Goal: Transaction & Acquisition: Book appointment/travel/reservation

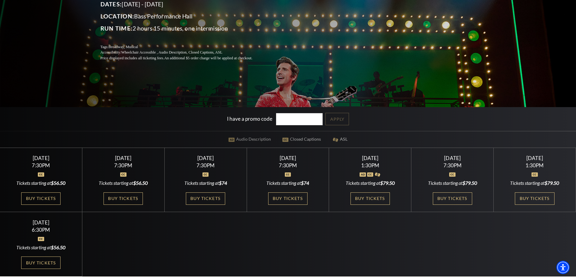
scroll to position [121, 0]
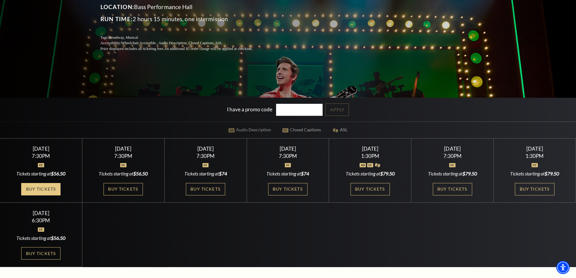
click at [44, 187] on link "Buy Tickets" at bounding box center [40, 189] width 39 height 12
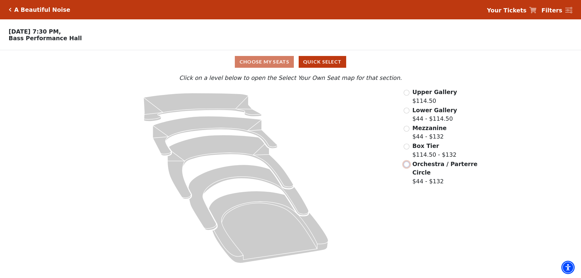
click at [408, 167] on input "Orchestra / Parterre Circle$44 - $132\a" at bounding box center [407, 165] width 6 height 6
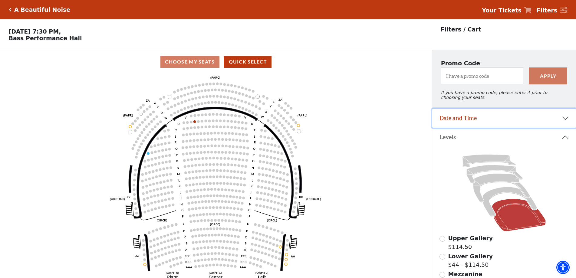
click at [566, 123] on button "Date and Time" at bounding box center [504, 118] width 144 height 19
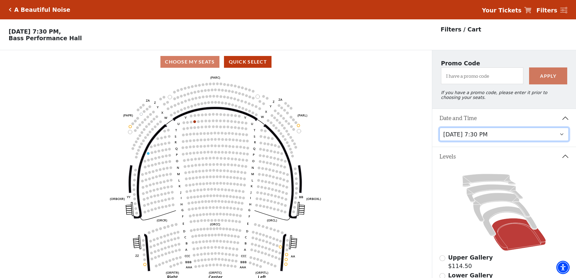
click at [505, 140] on select "Tuesday, October 28 at 7:30 PM Wednesday, October 29 at 7:30 PM Thursday, Octob…" at bounding box center [504, 135] width 129 height 14
click at [440, 132] on select "Tuesday, October 28 at 7:30 PM Wednesday, October 29 at 7:30 PM Thursday, Octob…" at bounding box center [504, 135] width 129 height 14
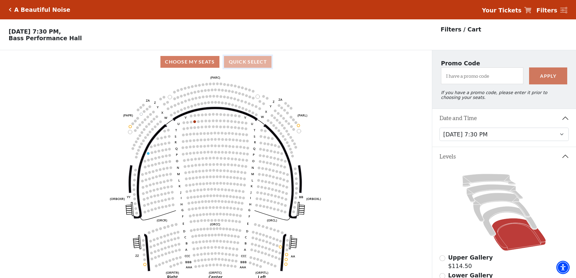
click at [250, 62] on button "Quick Select" at bounding box center [248, 62] width 48 height 12
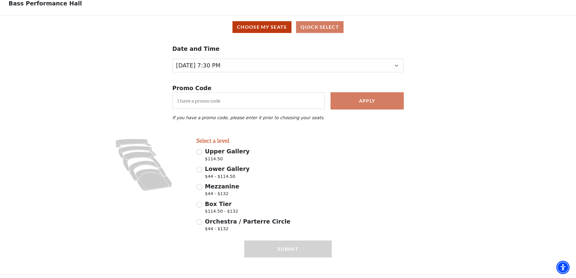
scroll to position [41, 0]
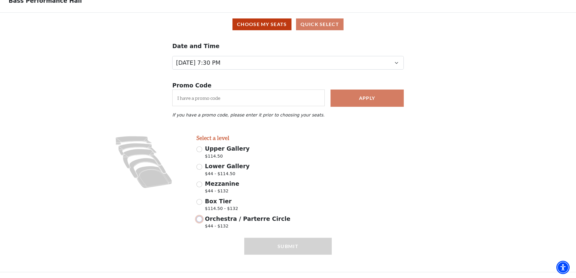
click at [198, 220] on input "Orchestra / Parterre Circle $44 - $132" at bounding box center [200, 220] width 6 height 6
radio input "true"
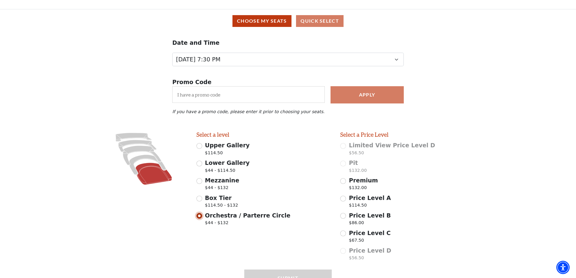
scroll to position [76, 0]
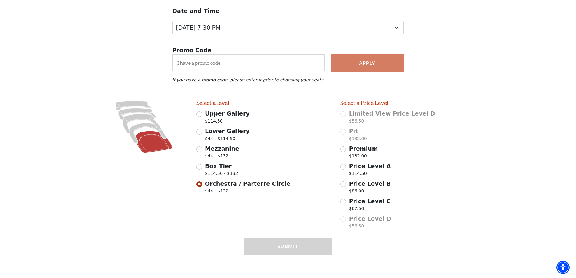
click at [286, 249] on div "Submit" at bounding box center [288, 255] width 88 height 34
click at [345, 167] on input "Price Level A $114.50" at bounding box center [343, 167] width 6 height 6
radio input "true"
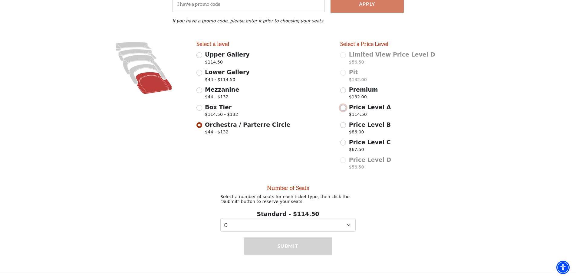
scroll to position [137, 0]
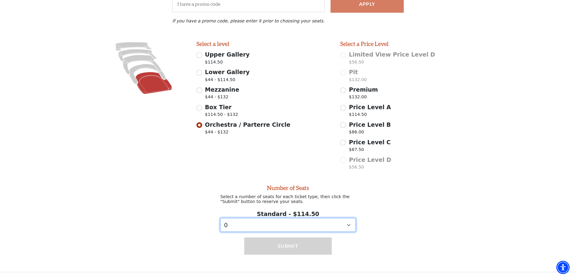
click at [349, 223] on select "0 1 2 3 4 5 6 7 8 9" at bounding box center [287, 225] width 135 height 14
select select "2"
click at [220, 218] on select "0 1 2 3 4 5 6 7 8 9" at bounding box center [287, 225] width 135 height 14
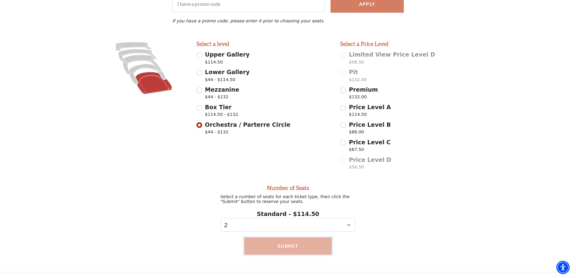
click at [290, 247] on button "Submit" at bounding box center [288, 246] width 88 height 17
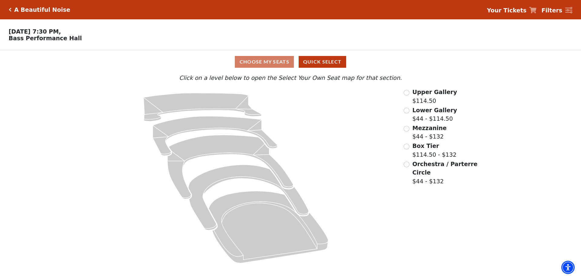
click at [266, 65] on div "Choose My Seats Quick Select" at bounding box center [291, 62] width 436 height 12
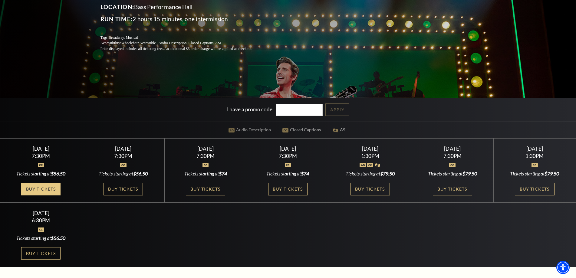
click at [41, 188] on link "Buy Tickets" at bounding box center [40, 189] width 39 height 12
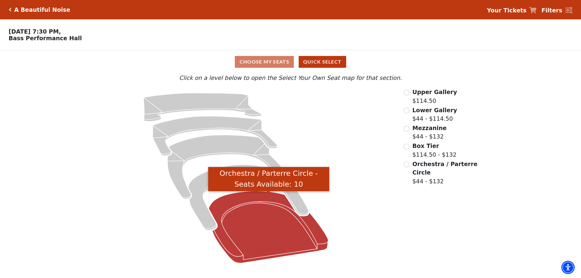
click at [260, 225] on icon "Orchestra / Parterre Circle - Seats Available: 10" at bounding box center [269, 227] width 120 height 72
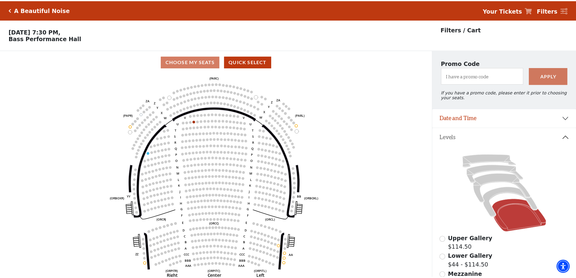
scroll to position [28, 0]
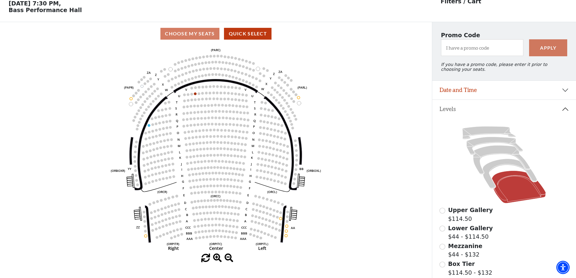
click at [194, 39] on div "Choose My Seats Quick Select" at bounding box center [216, 34] width 432 height 12
click at [210, 214] on circle at bounding box center [211, 213] width 3 height 3
click at [215, 214] on circle at bounding box center [214, 212] width 3 height 3
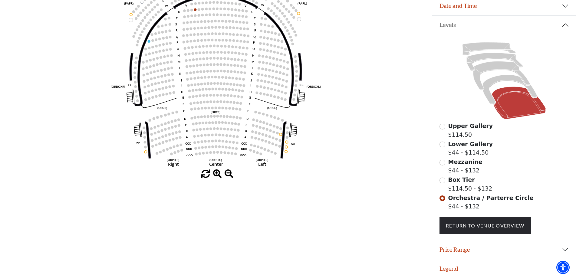
scroll to position [117, 0]
click at [441, 180] on input "Box Tier$114.50 - $132\a" at bounding box center [443, 181] width 6 height 6
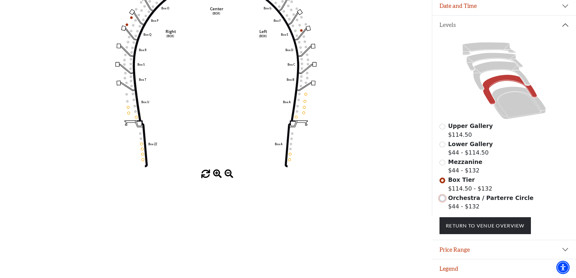
click at [443, 199] on input "Orchestra / Parterre Circle$44 - $132\a" at bounding box center [443, 199] width 6 height 6
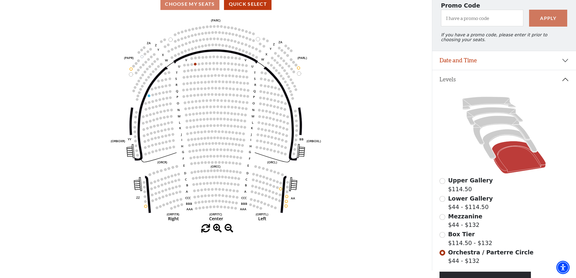
scroll to position [56, 0]
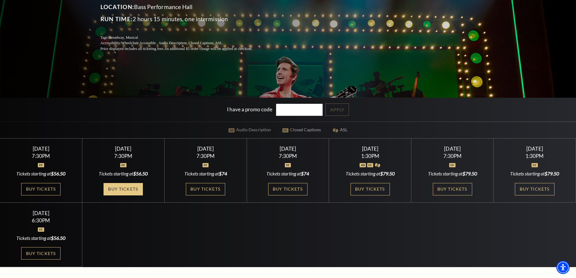
click at [123, 190] on link "Buy Tickets" at bounding box center [123, 189] width 39 height 12
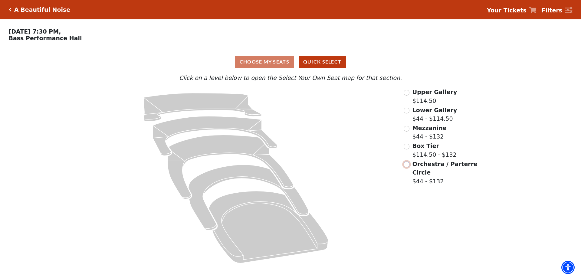
click at [407, 167] on input "Orchestra / Parterre Circle$44 - $132\a" at bounding box center [407, 165] width 6 height 6
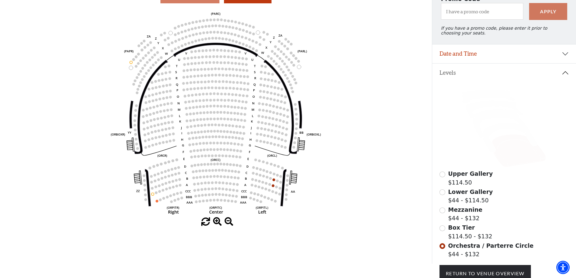
scroll to position [117, 0]
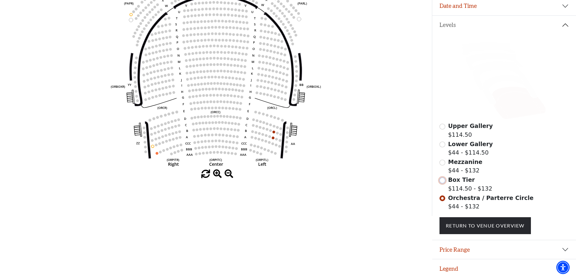
click at [442, 182] on input "Box Tier$114.50 - $132\a" at bounding box center [443, 181] width 6 height 6
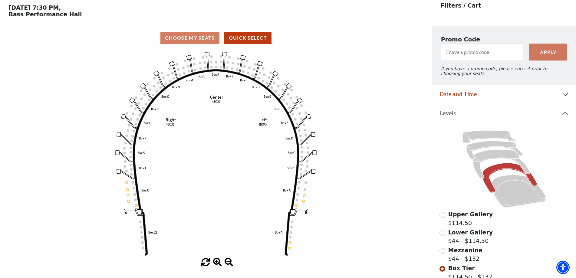
scroll to position [28, 0]
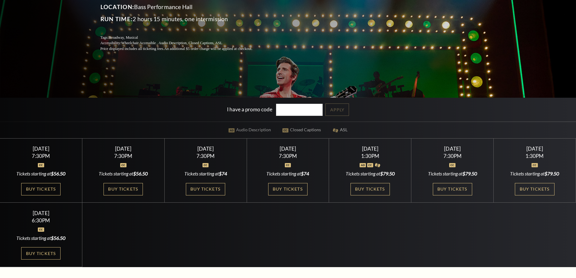
scroll to position [121, 0]
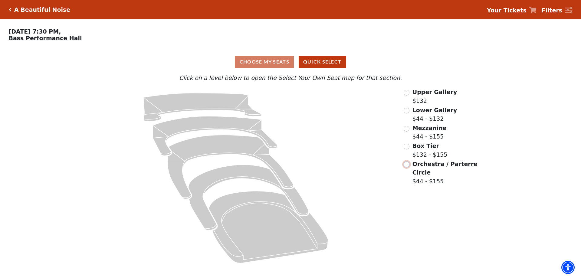
click at [408, 167] on input "Orchestra / Parterre Circle$44 - $155\a" at bounding box center [407, 165] width 6 height 6
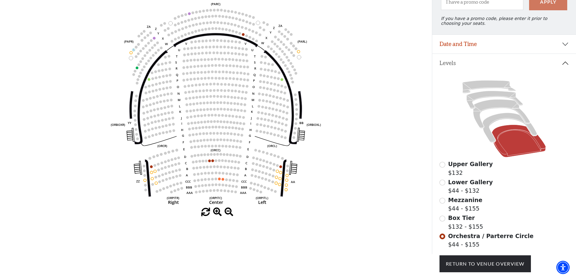
scroll to position [56, 0]
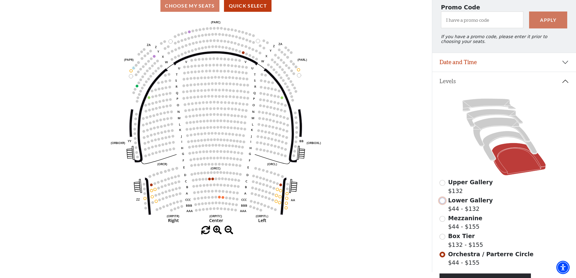
click at [443, 204] on input "Lower Gallery$44 - $132\a" at bounding box center [443, 201] width 6 height 6
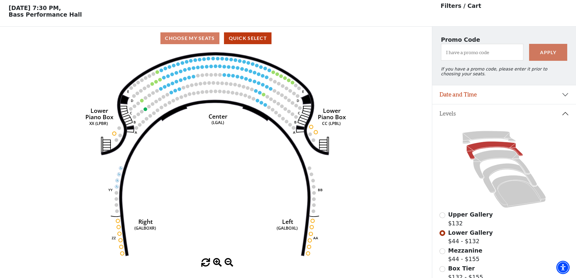
scroll to position [28, 0]
